Goal: Information Seeking & Learning: Find specific fact

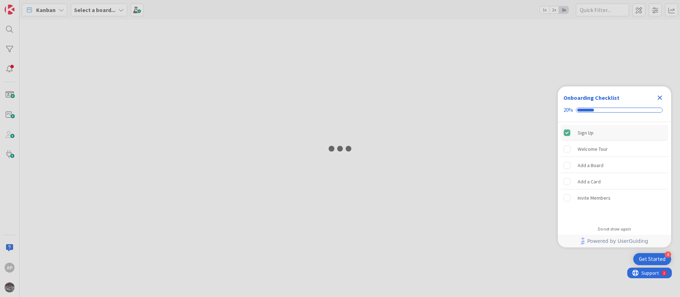
type input "1893"
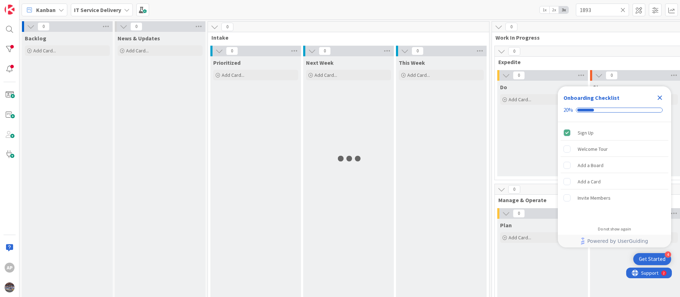
click at [658, 98] on icon "Close Checklist" at bounding box center [659, 98] width 5 height 5
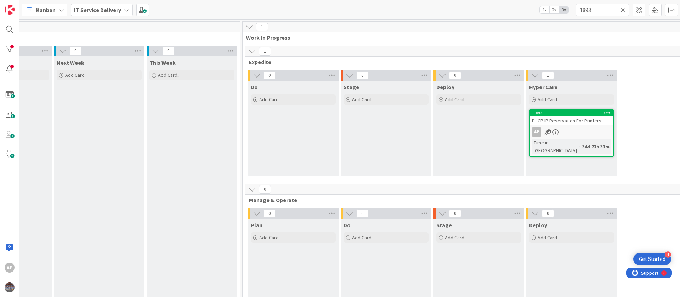
scroll to position [0, 314]
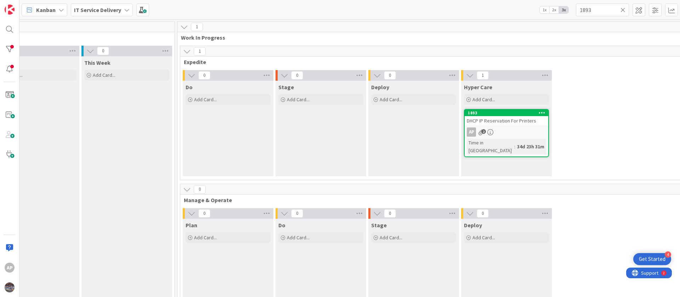
click at [517, 127] on div "1893 DHCP IP Reservation For Printers AP 2 Time in Column : 34d 23h 31m" at bounding box center [506, 133] width 85 height 48
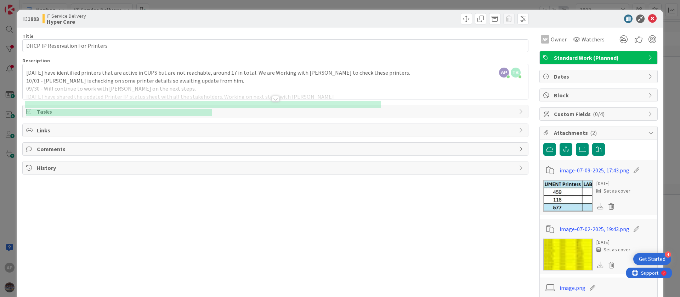
click at [102, 84] on div at bounding box center [275, 90] width 505 height 18
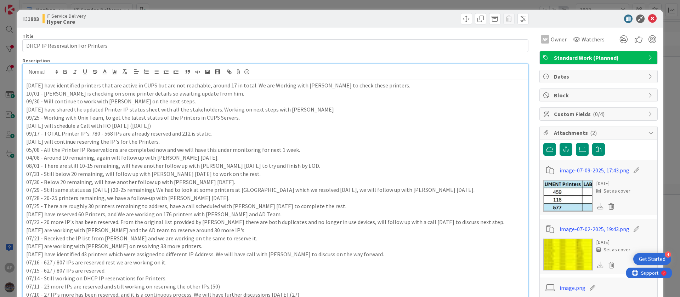
click at [27, 85] on p "10/02 - We have identified printers that are active in CUPS but are not reachab…" at bounding box center [275, 85] width 498 height 8
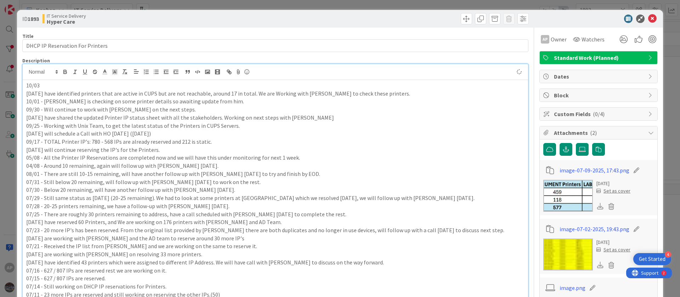
click at [60, 77] on div at bounding box center [275, 72] width 505 height 16
click at [60, 84] on p "10/03" at bounding box center [275, 85] width 498 height 8
click at [648, 19] on icon at bounding box center [652, 19] width 8 height 8
